Goal: Transaction & Acquisition: Book appointment/travel/reservation

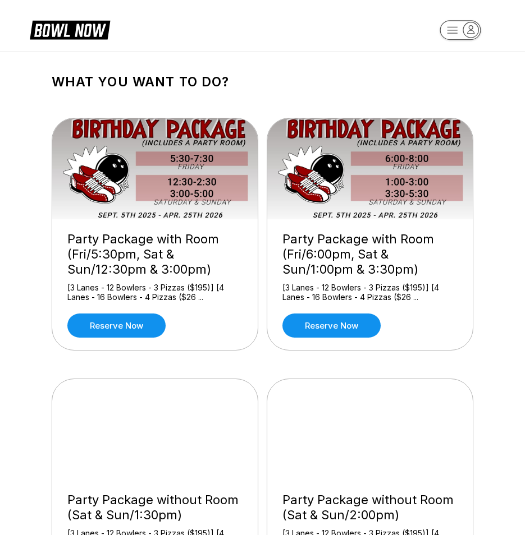
click at [467, 33] on icon "button" at bounding box center [470, 30] width 7 height 8
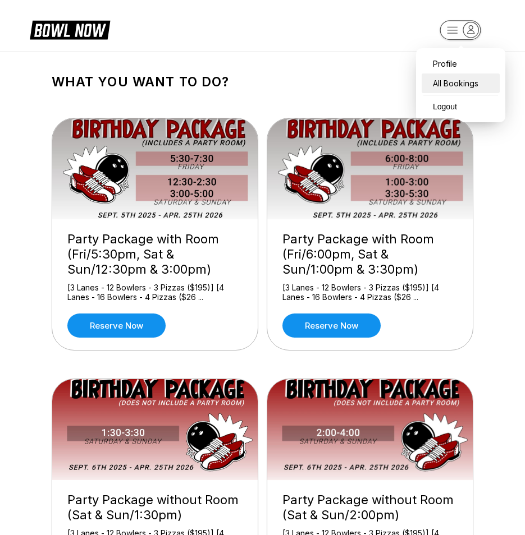
click at [467, 82] on div "All Bookings" at bounding box center [460, 84] width 78 height 20
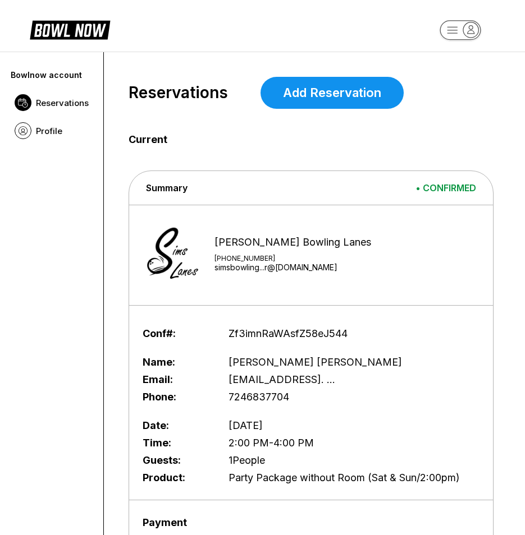
click at [171, 192] on span "Summary" at bounding box center [167, 187] width 42 height 11
drag, startPoint x: 171, startPoint y: 192, endPoint x: 444, endPoint y: 221, distance: 274.2
click at [445, 222] on div "Sims Bowling Lanes +17248439601 simsbowling...r@gmail.com" at bounding box center [311, 255] width 364 height 89
drag, startPoint x: 444, startPoint y: 221, endPoint x: 370, endPoint y: 250, distance: 79.1
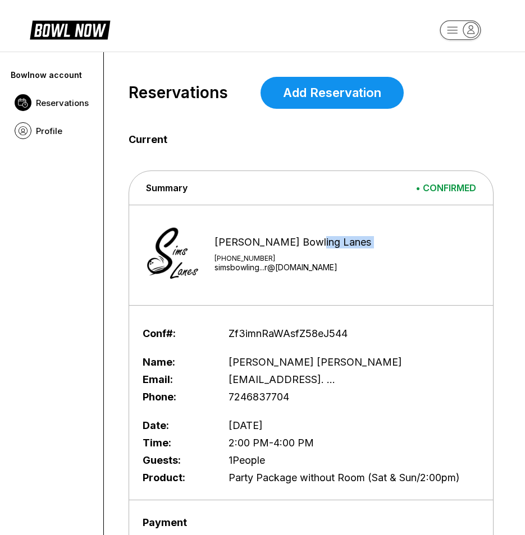
click at [442, 233] on div "Sims Bowling Lanes +17248439601 simsbowling...r@gmail.com" at bounding box center [311, 255] width 364 height 89
click at [302, 387] on div "Name: Noah Scott Email: kscott5309@gmail. ... Phone: 7246837704" at bounding box center [311, 380] width 337 height 52
click at [57, 27] on icon at bounding box center [79, 30] width 54 height 13
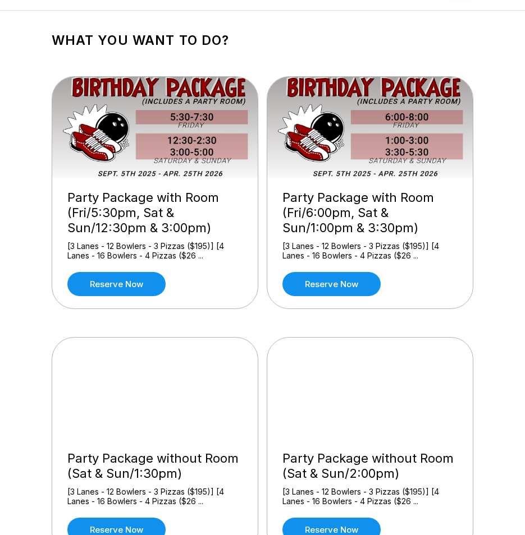
scroll to position [112, 0]
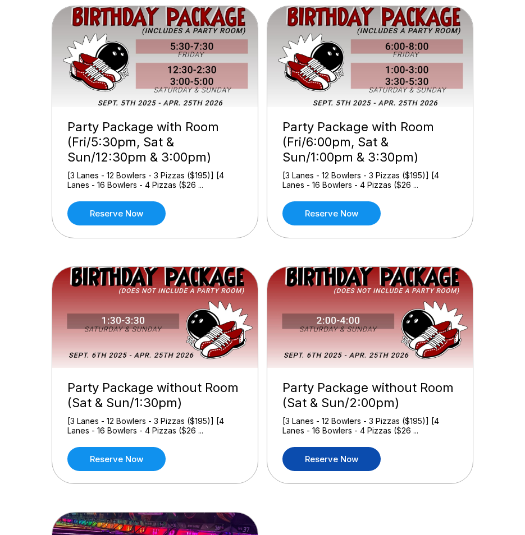
click at [372, 460] on link "Reserve now" at bounding box center [331, 459] width 98 height 24
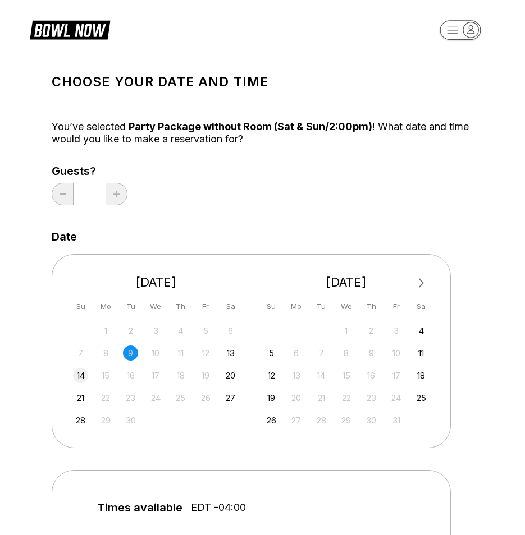
click at [77, 378] on div "14" at bounding box center [80, 375] width 15 height 15
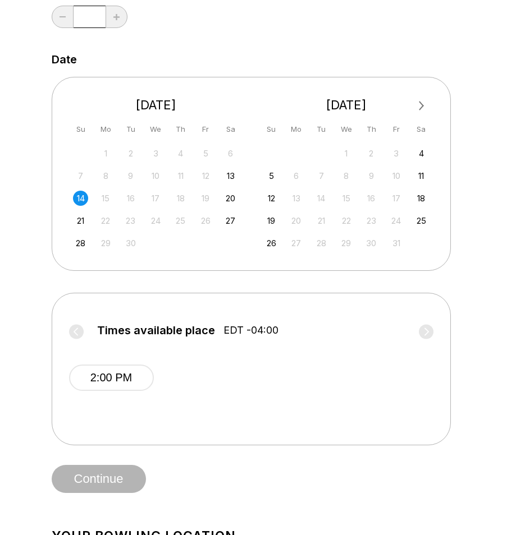
scroll to position [224, 0]
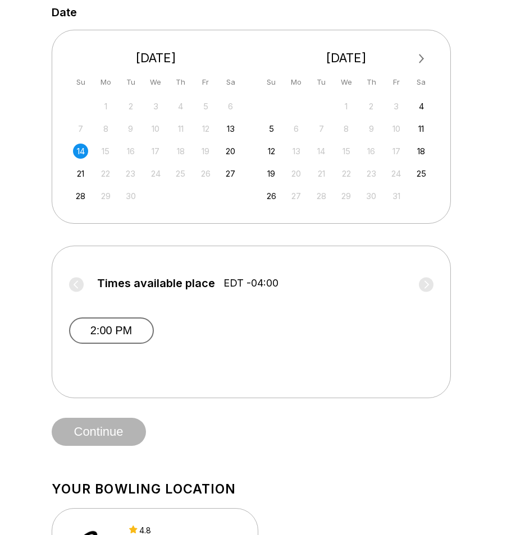
click at [136, 337] on button "2:00 PM" at bounding box center [111, 331] width 85 height 26
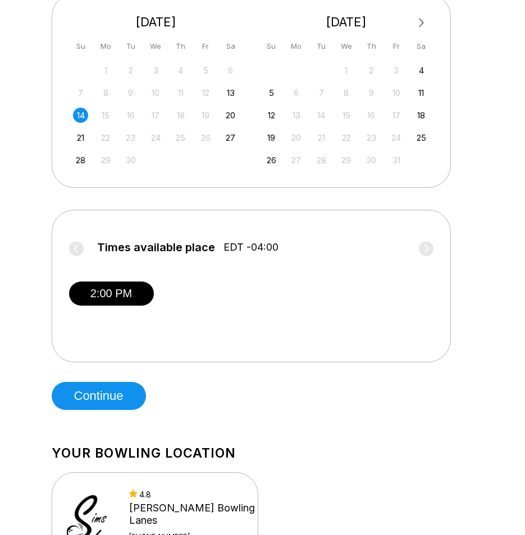
scroll to position [281, 0]
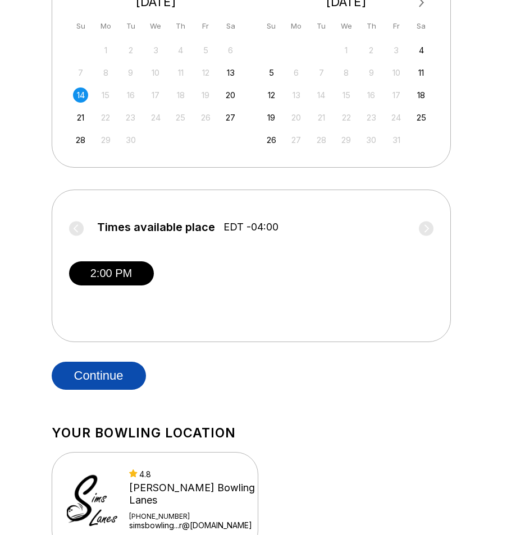
click at [127, 371] on button "Continue" at bounding box center [99, 376] width 94 height 28
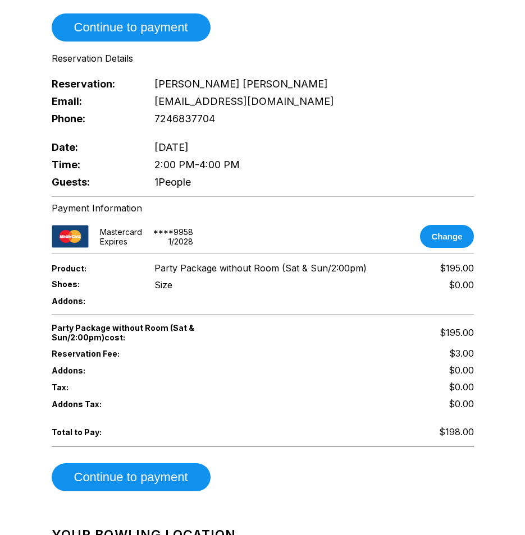
scroll to position [786, 0]
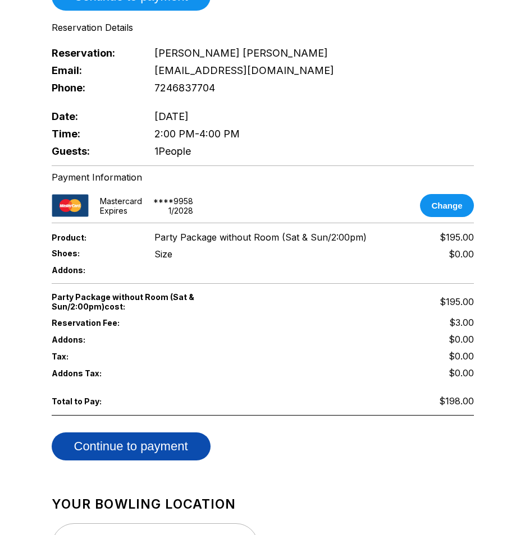
click at [135, 433] on button "Continue to payment" at bounding box center [131, 447] width 159 height 28
